Goal: Task Accomplishment & Management: Manage account settings

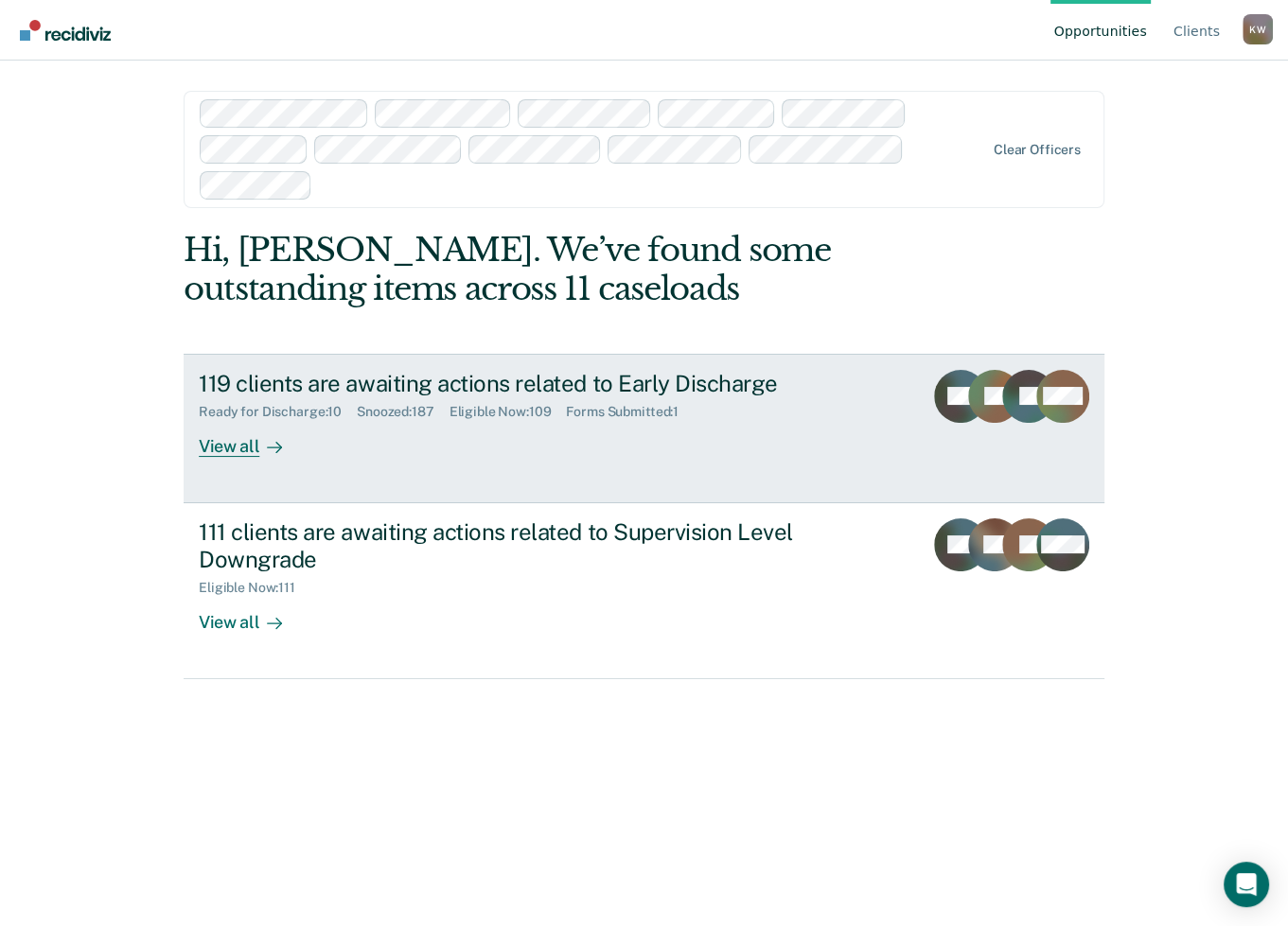
click at [299, 383] on div "119 clients are awaiting actions related to Early Discharge" at bounding box center [531, 383] width 664 height 28
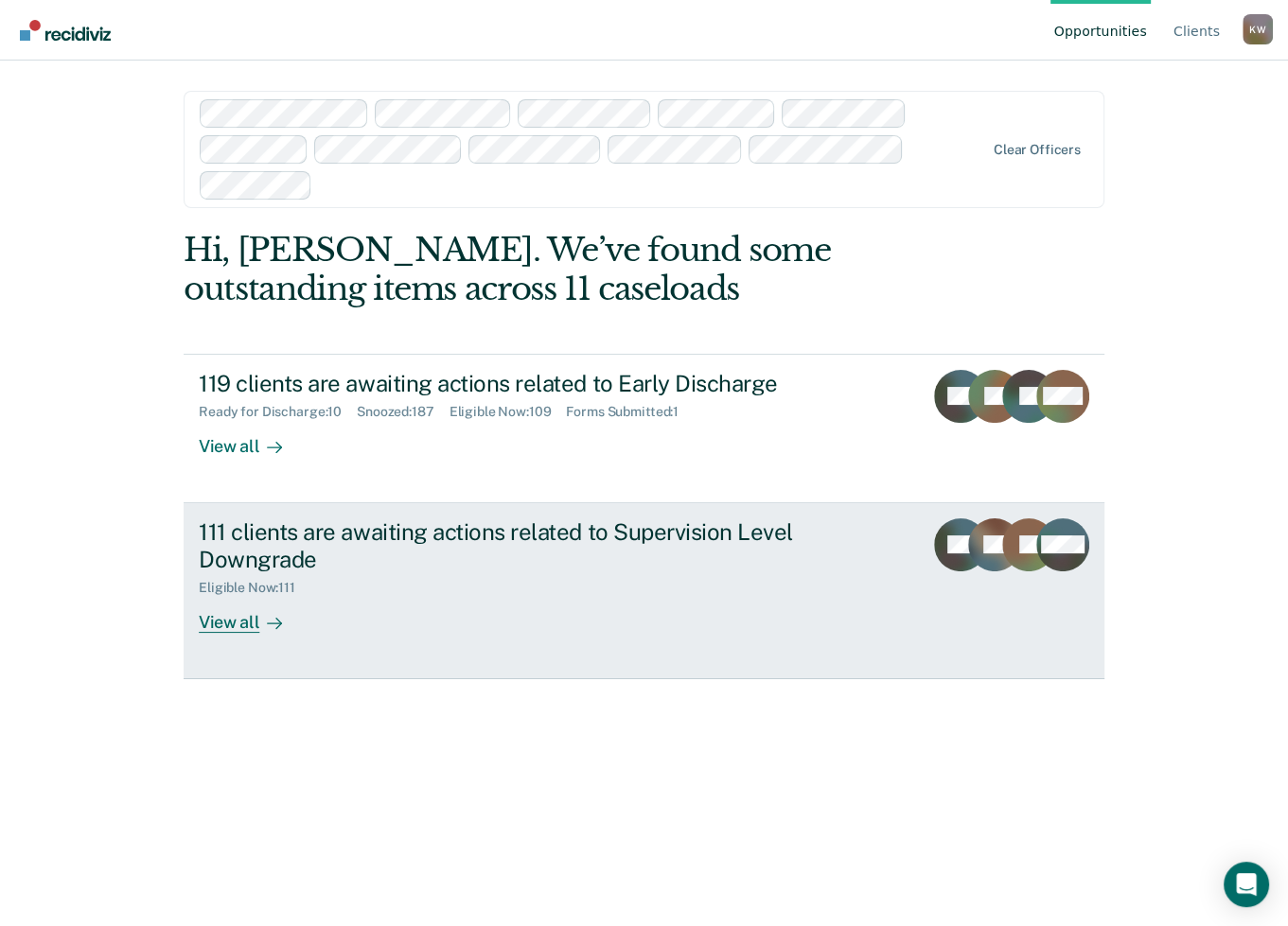
click at [318, 534] on div "111 clients are awaiting actions related to Supervision Level Downgrade" at bounding box center [531, 546] width 664 height 55
